Goal: Check status: Check status

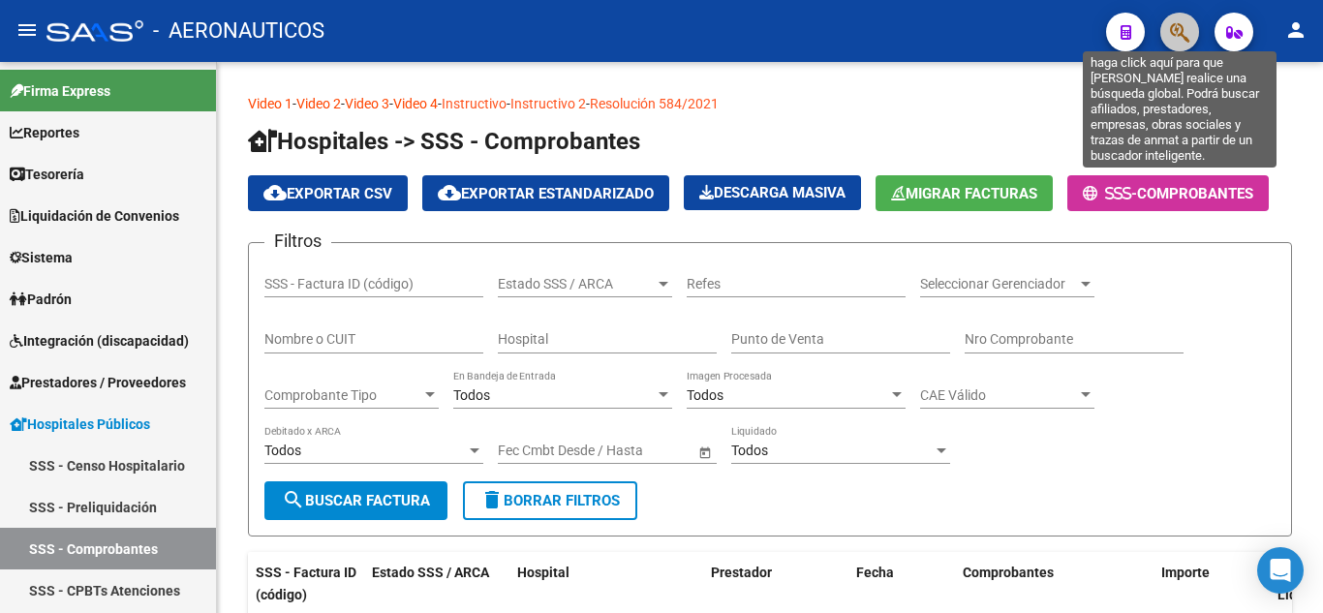
click at [1181, 29] on icon "button" at bounding box center [1179, 32] width 19 height 22
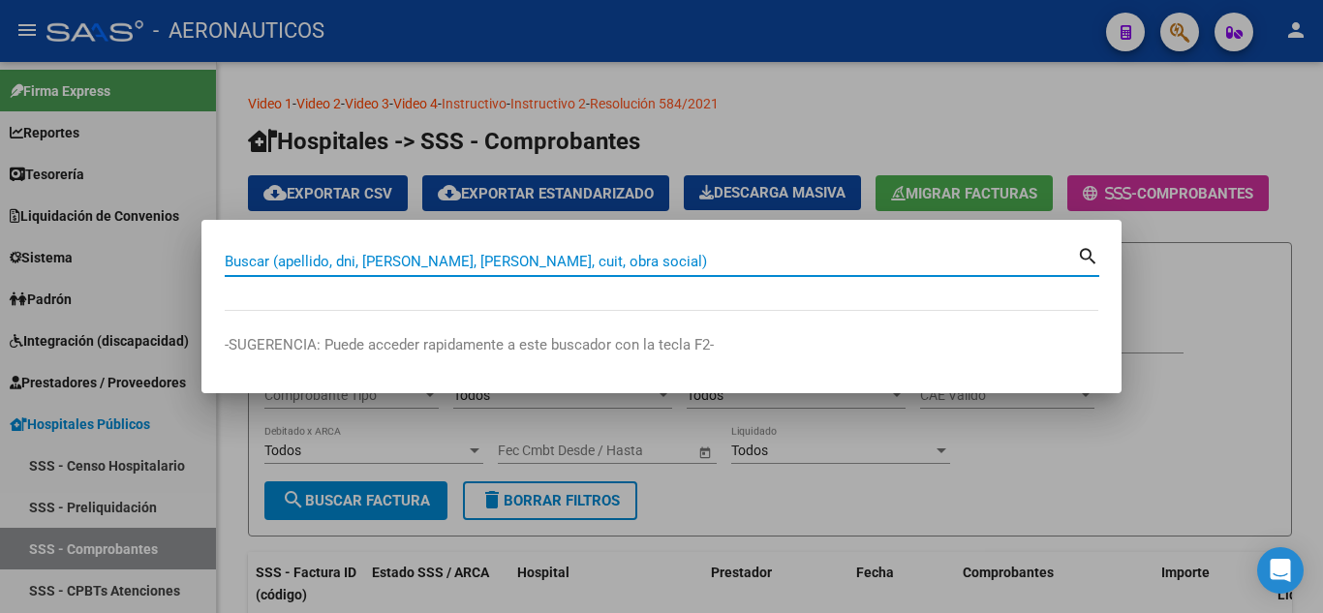
click at [786, 259] on input "Buscar (apellido, dni, [PERSON_NAME], [PERSON_NAME], cuit, obra social)" at bounding box center [651, 261] width 852 height 17
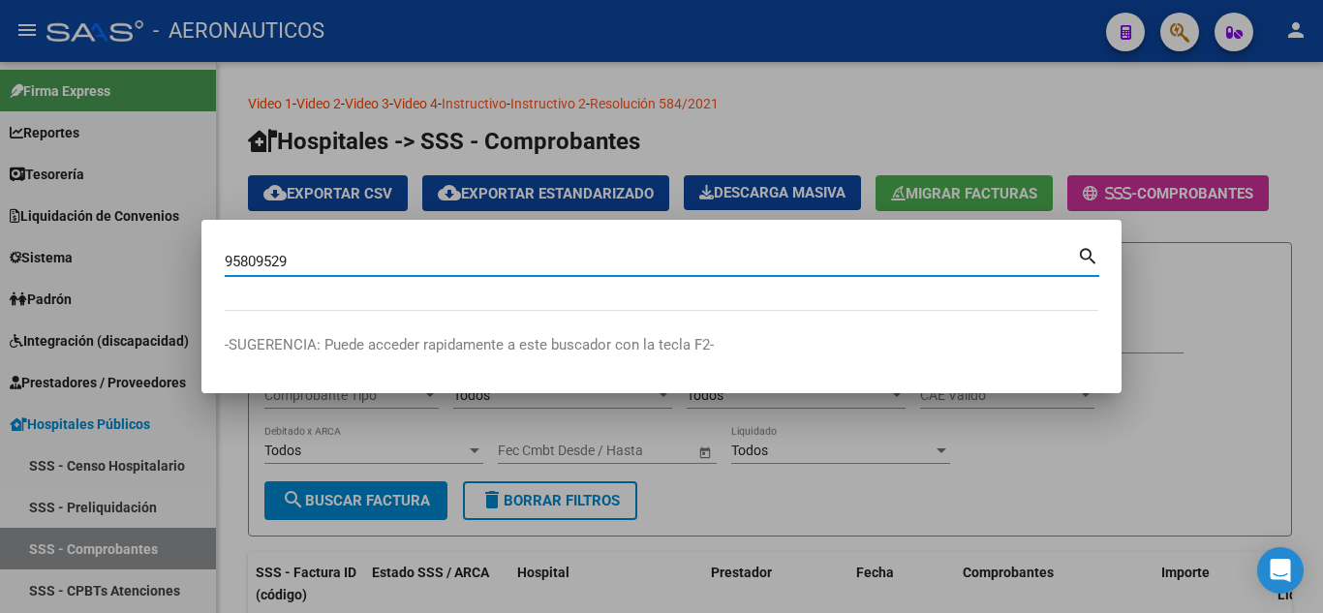
type input "95809529"
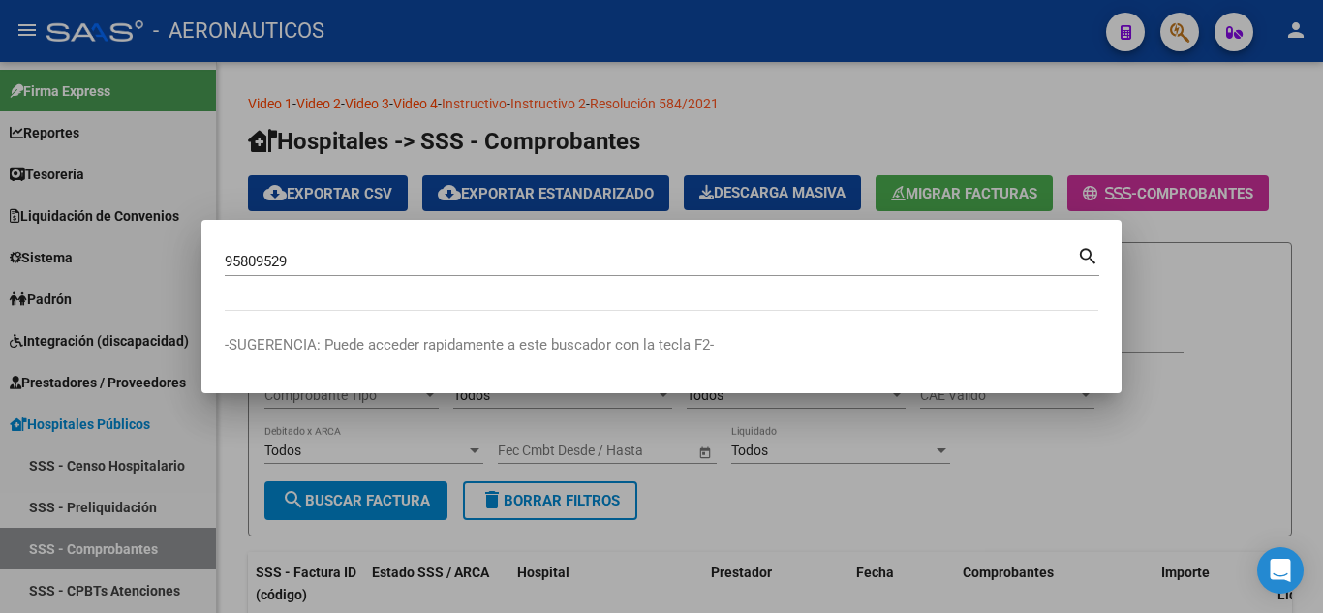
click at [1094, 253] on mat-icon "search" at bounding box center [1088, 254] width 22 height 23
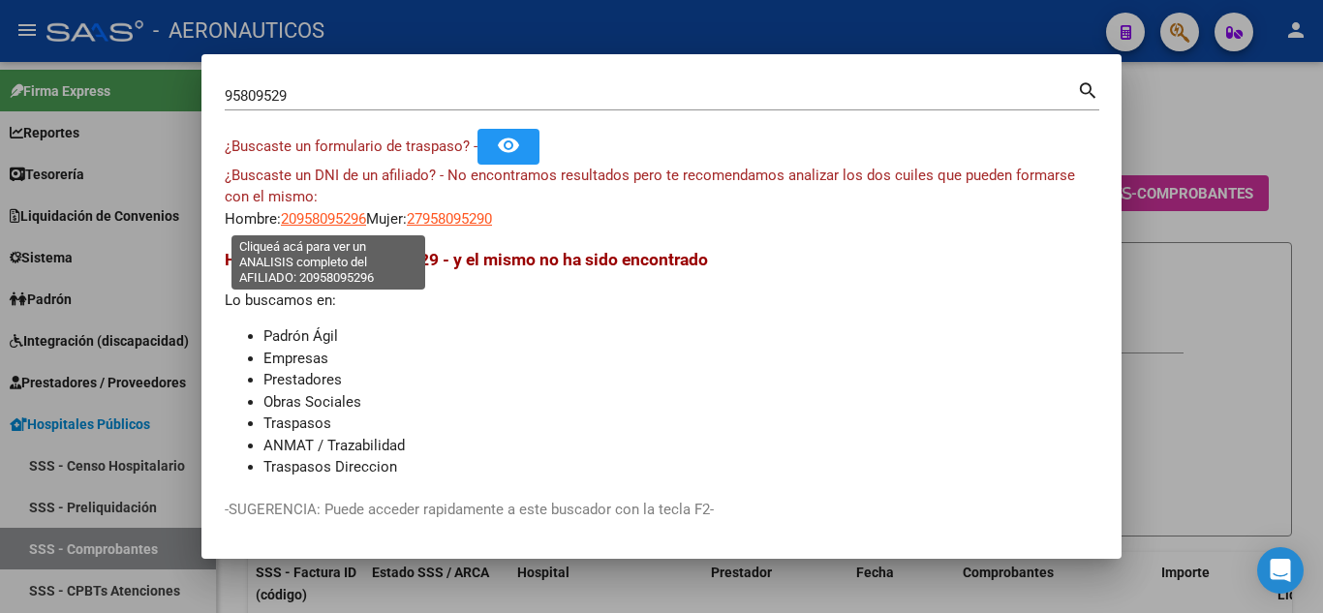
click at [315, 217] on span "20958095296" at bounding box center [323, 218] width 85 height 17
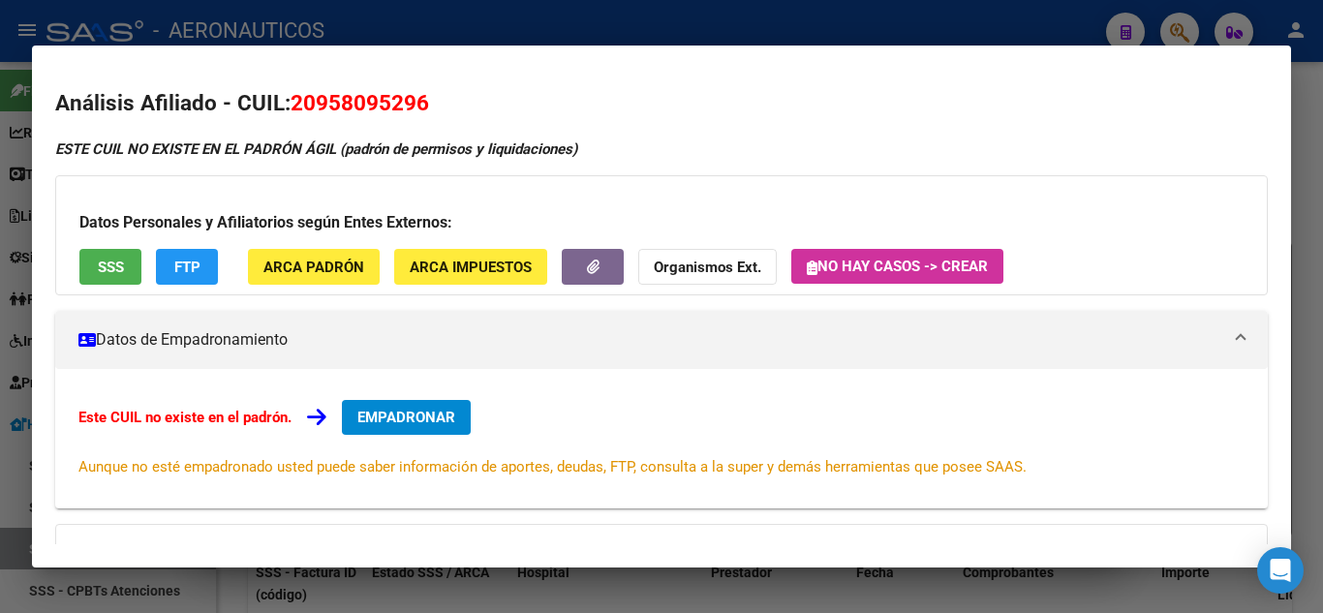
click at [1298, 167] on div at bounding box center [661, 306] width 1323 height 613
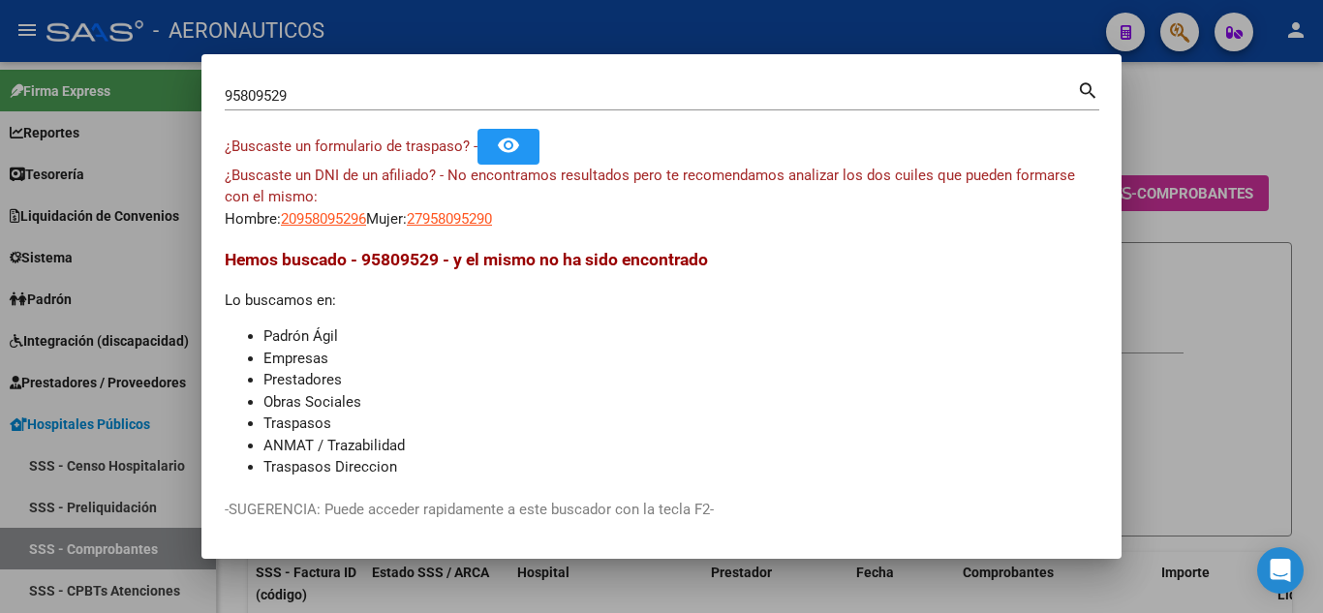
click at [1161, 87] on div at bounding box center [661, 306] width 1323 height 613
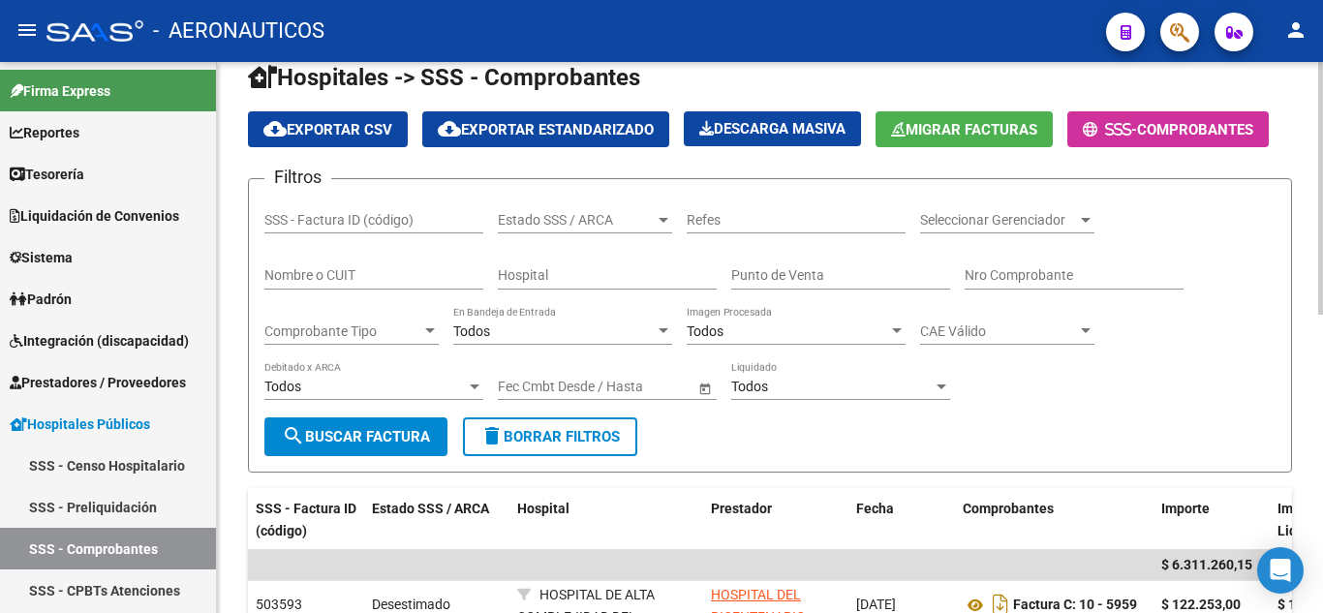
scroll to position [97, 0]
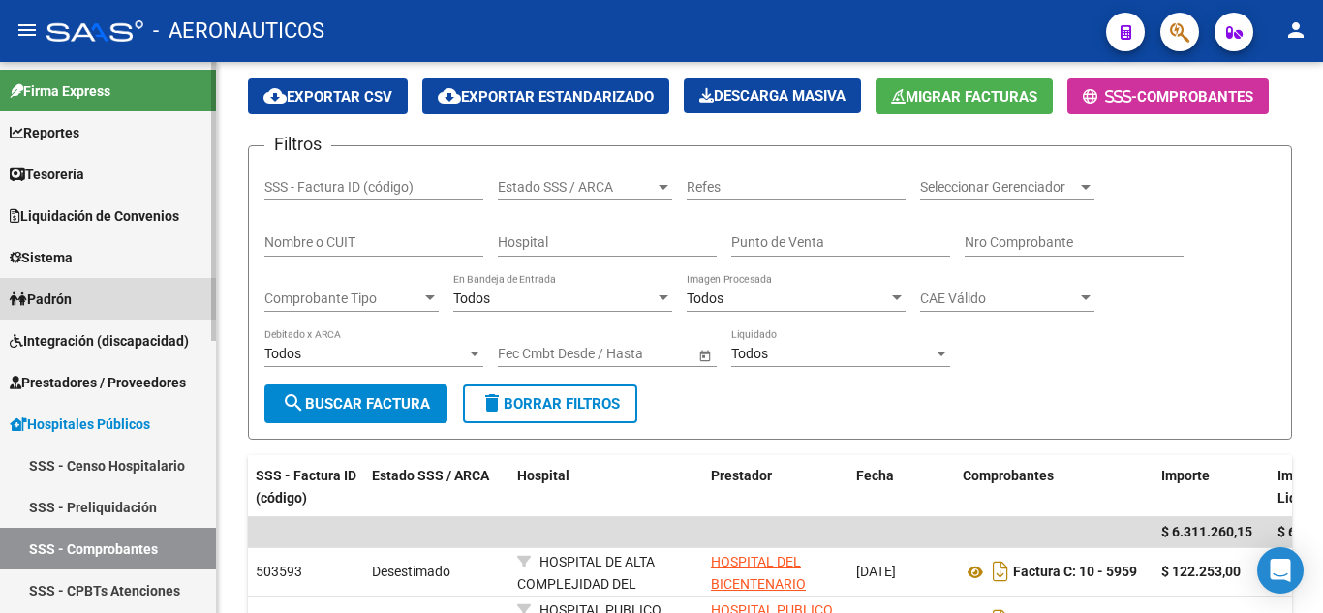
click at [85, 293] on link "Padrón" at bounding box center [108, 299] width 216 height 42
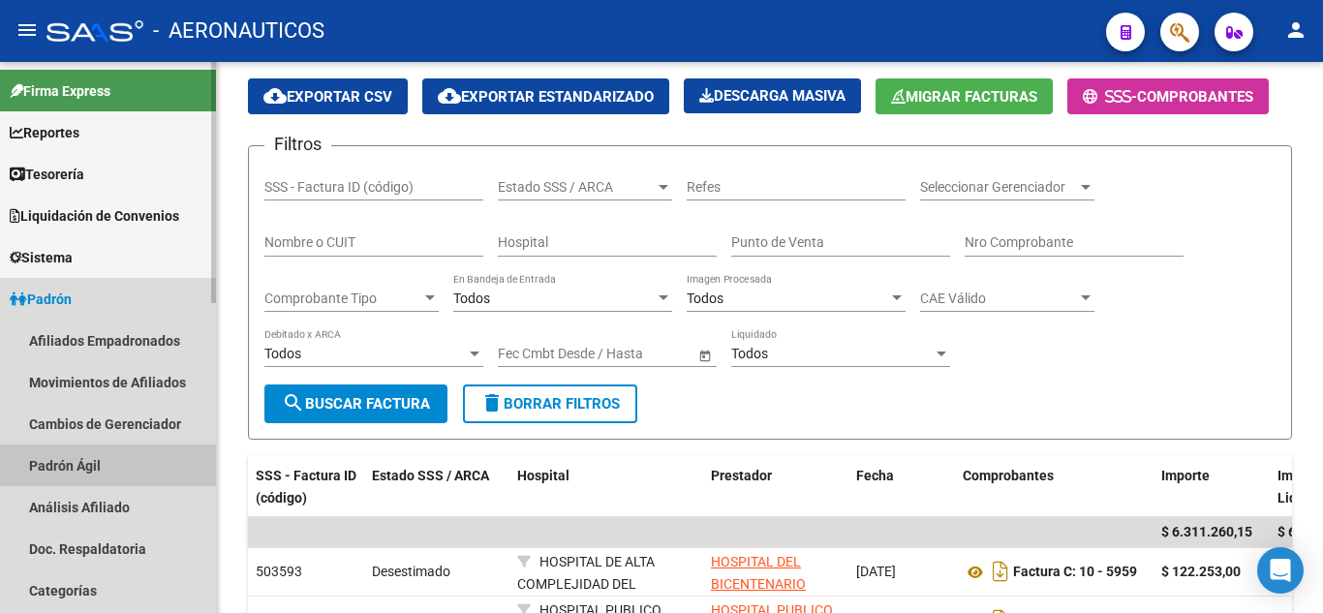
click at [118, 459] on link "Padrón Ágil" at bounding box center [108, 465] width 216 height 42
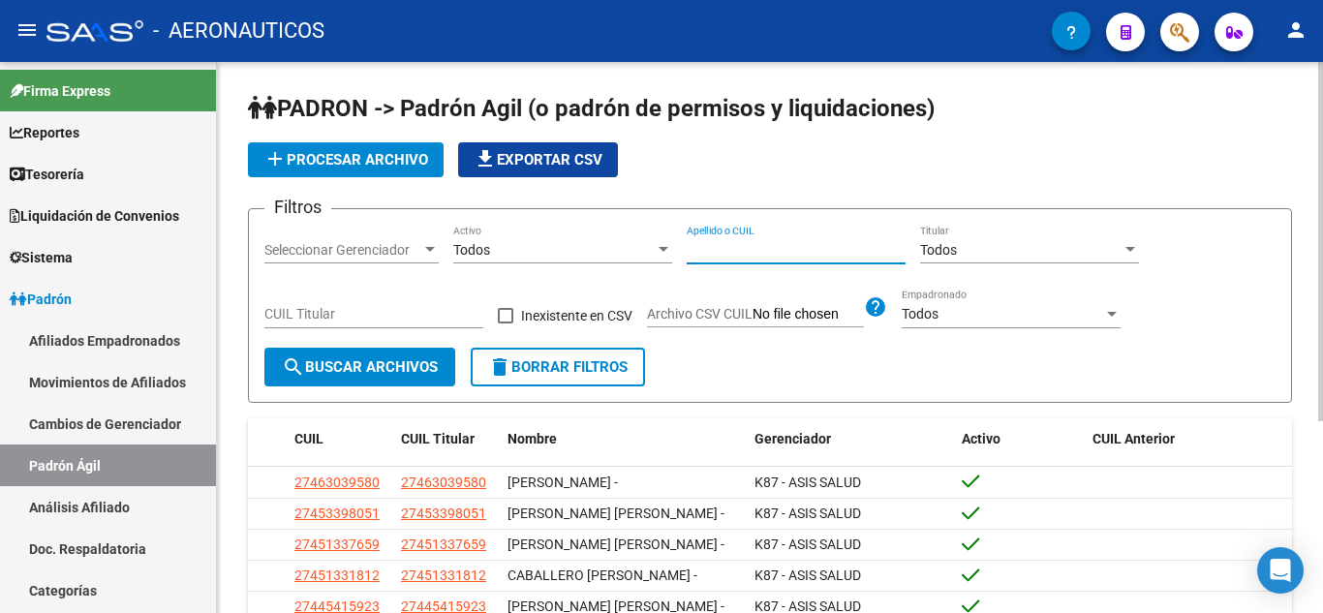
click at [715, 247] on input "Apellido o CUIL" at bounding box center [795, 250] width 219 height 16
type input "20958095296"
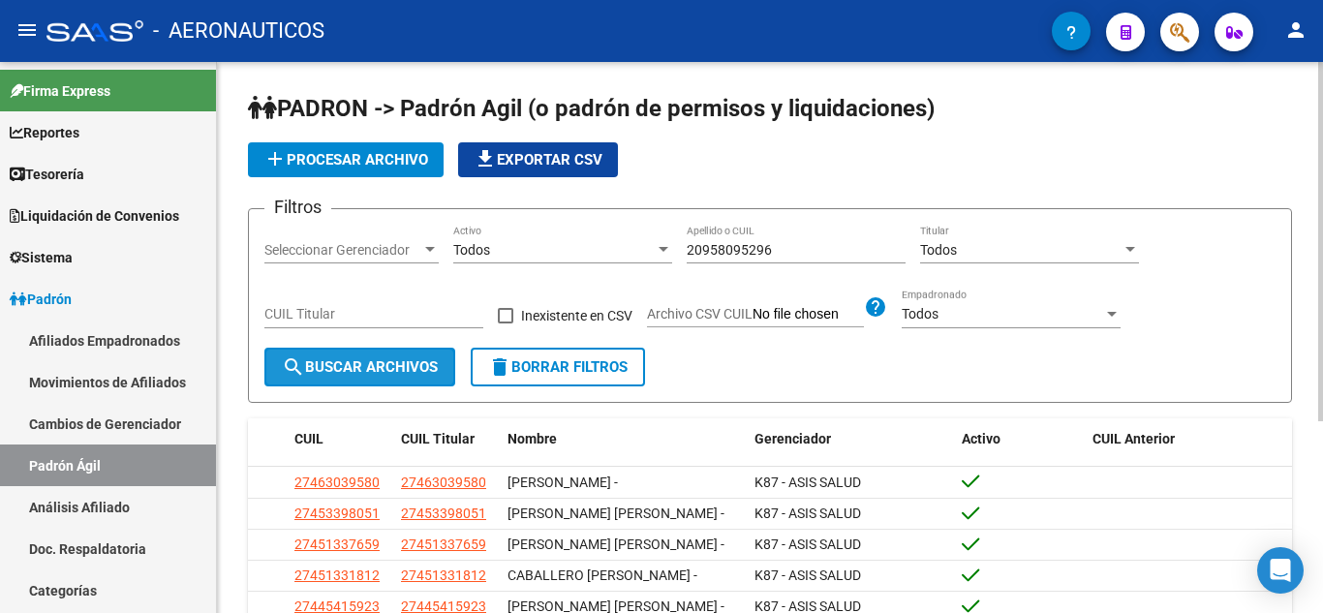
click at [381, 364] on span "search Buscar Archivos" at bounding box center [360, 366] width 156 height 17
